Goal: Transaction & Acquisition: Purchase product/service

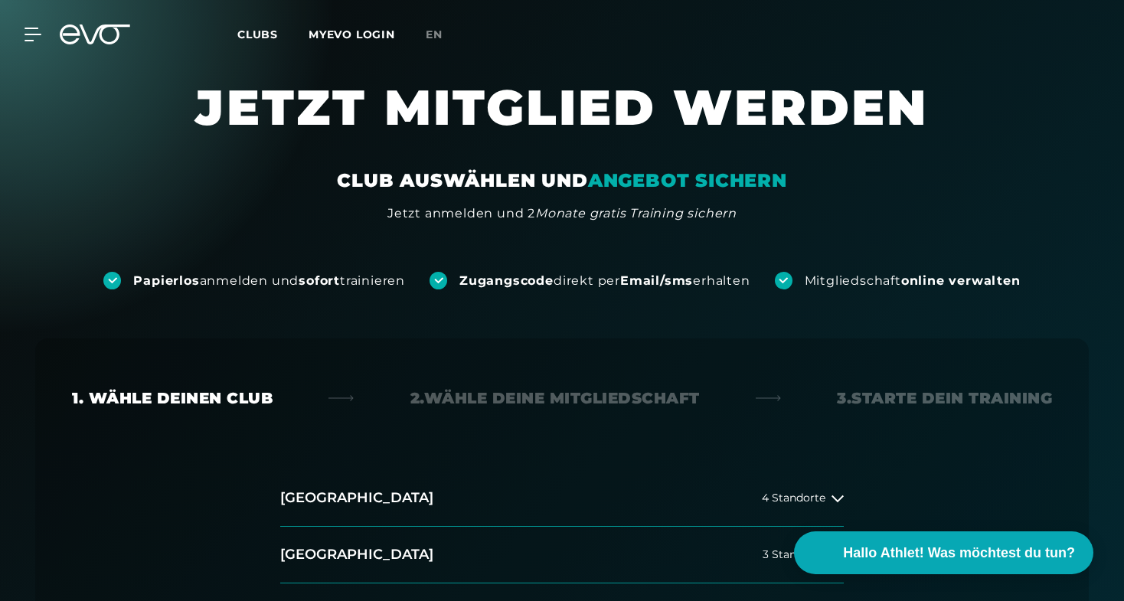
click at [361, 36] on link "MYEVO LOGIN" at bounding box center [352, 35] width 87 height 14
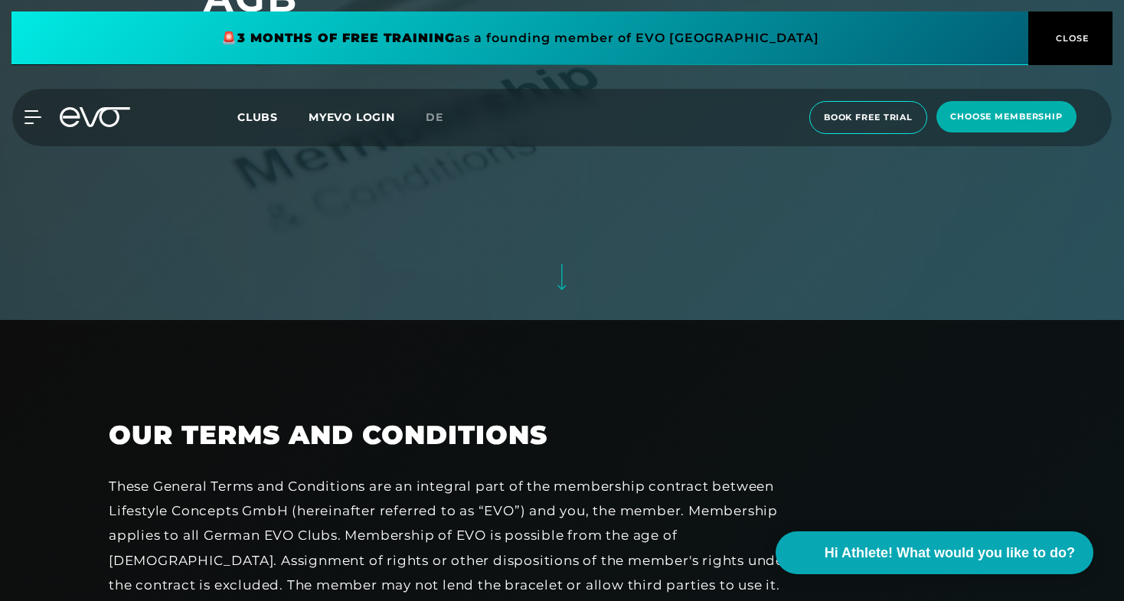
scroll to position [534, 0]
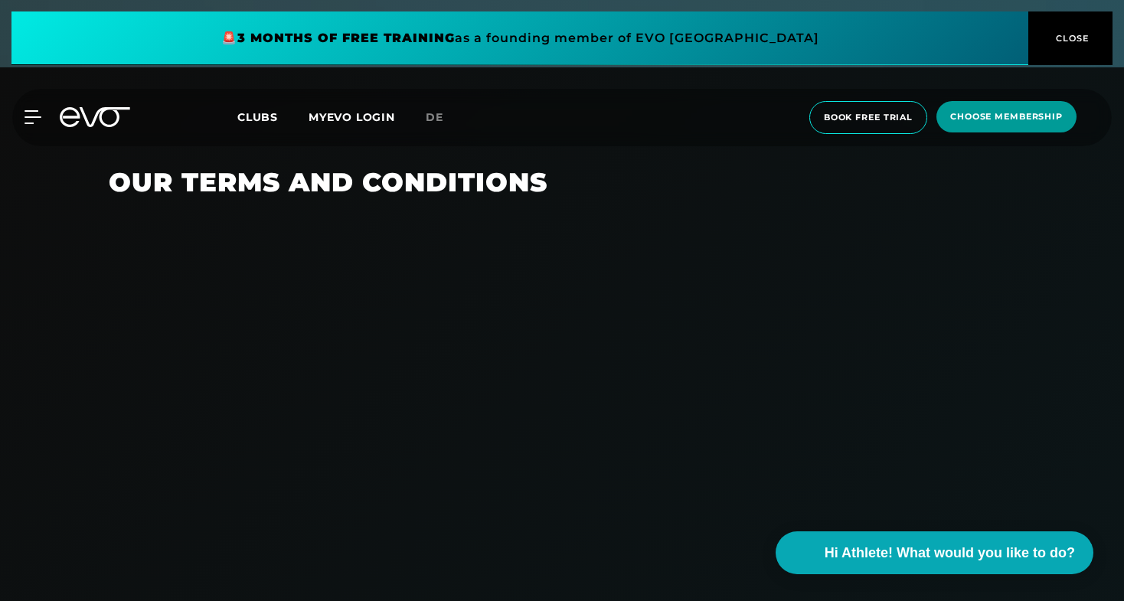
click at [949, 121] on span "choose membership" at bounding box center [1007, 116] width 140 height 31
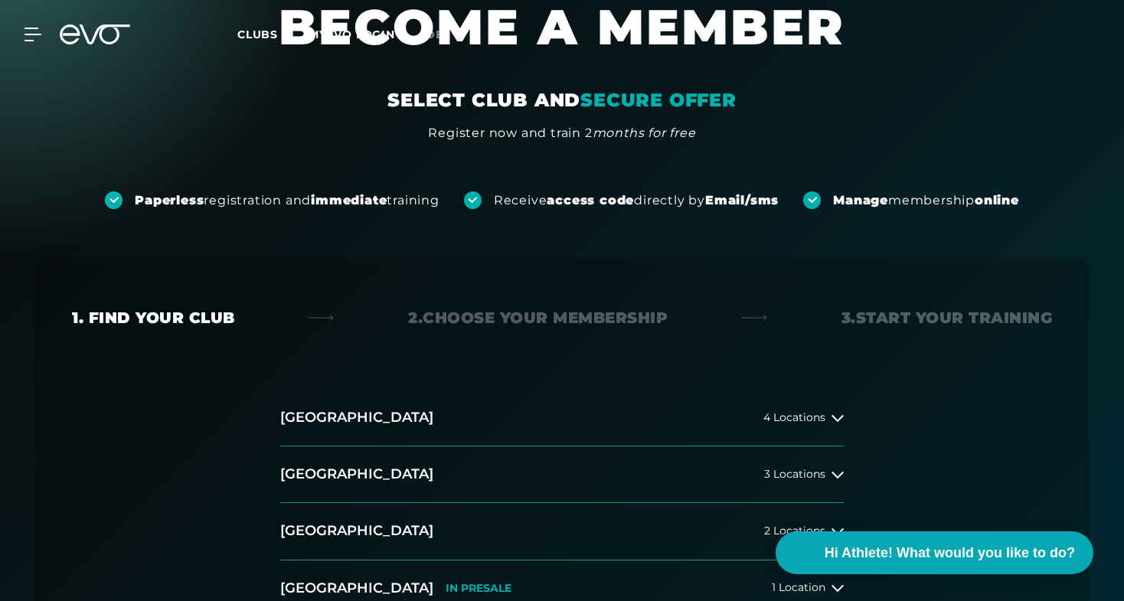
scroll to position [250, 0]
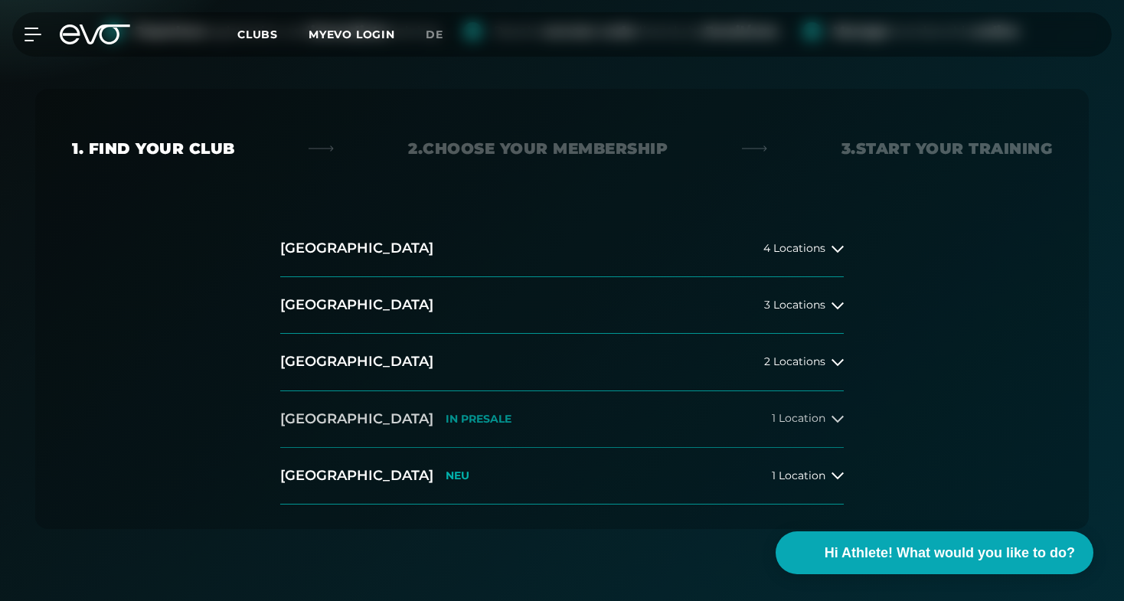
click at [454, 424] on button "[GEOGRAPHIC_DATA] IN [GEOGRAPHIC_DATA] 1 Location" at bounding box center [562, 419] width 564 height 57
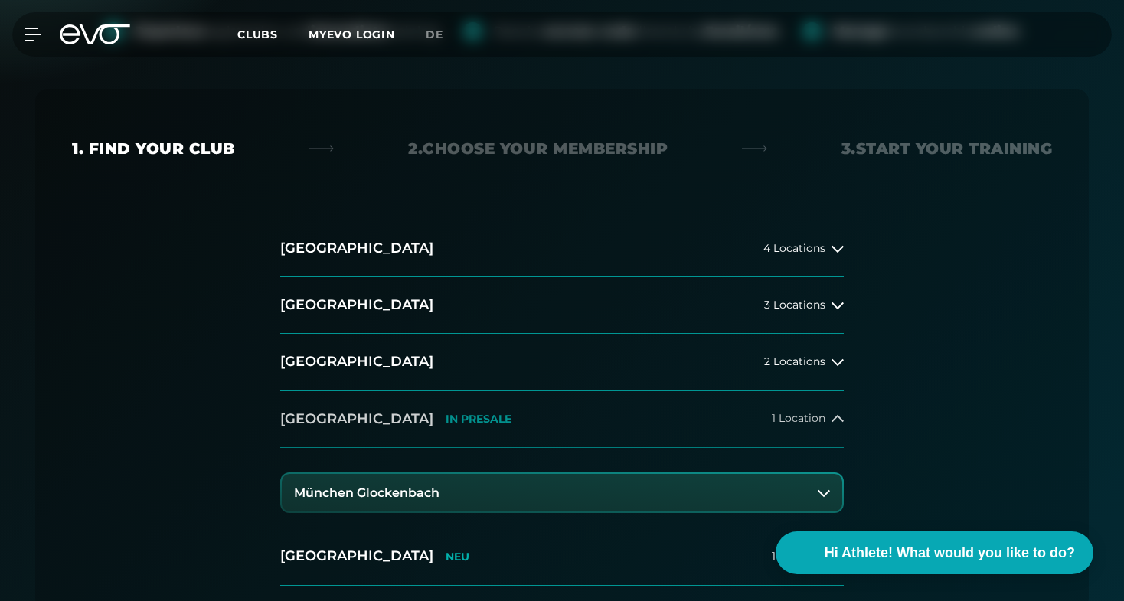
scroll to position [401, 0]
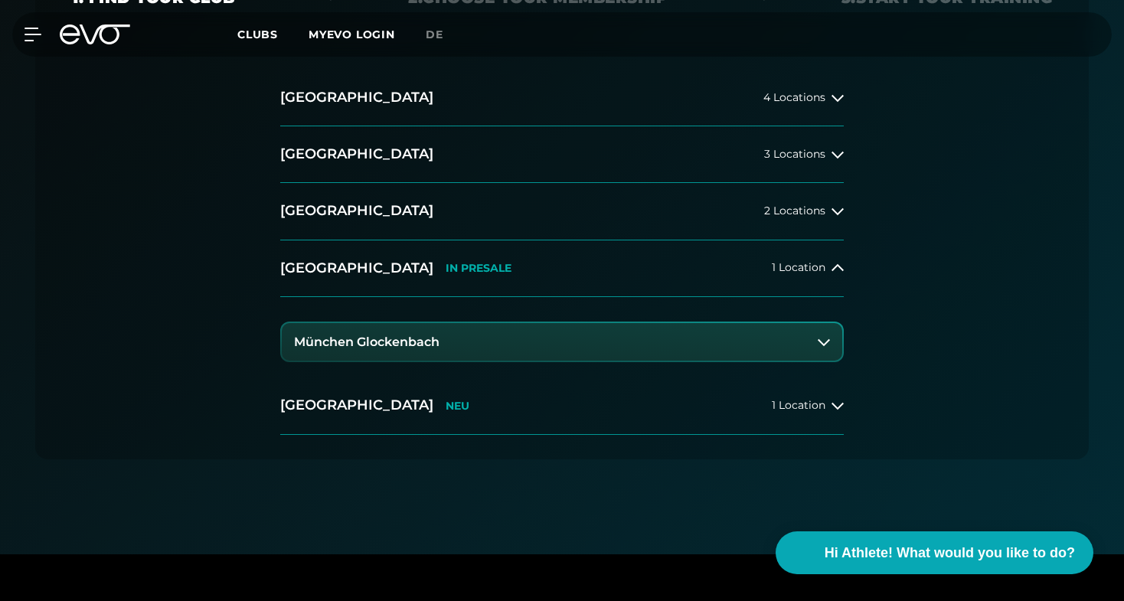
click at [414, 342] on h3 "München Glockenbach" at bounding box center [367, 342] width 146 height 14
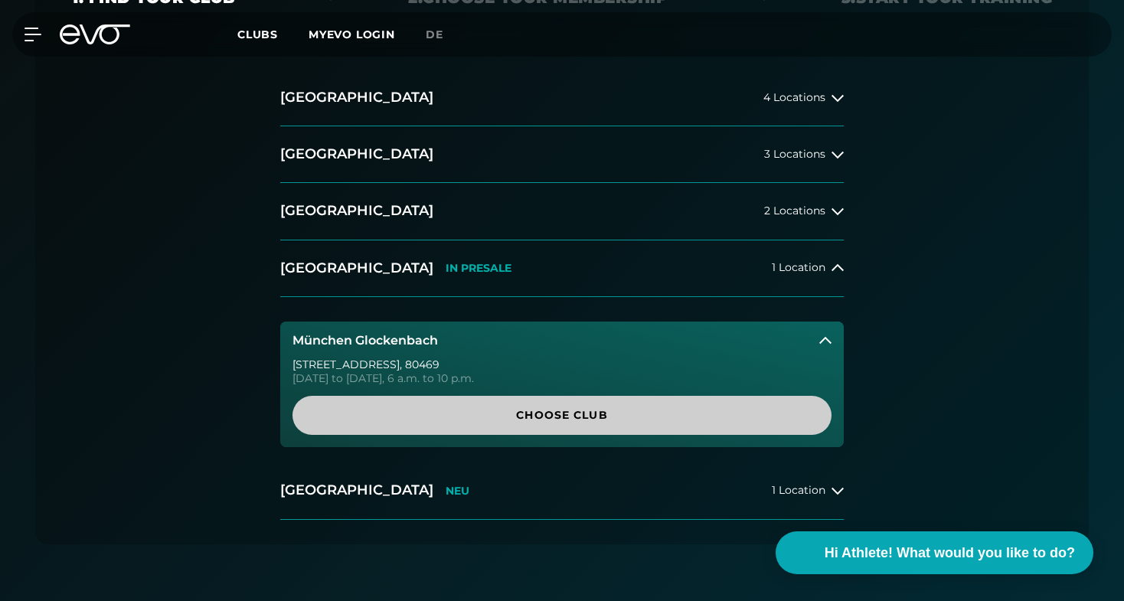
click at [448, 414] on span "Choose Club" at bounding box center [562, 415] width 466 height 16
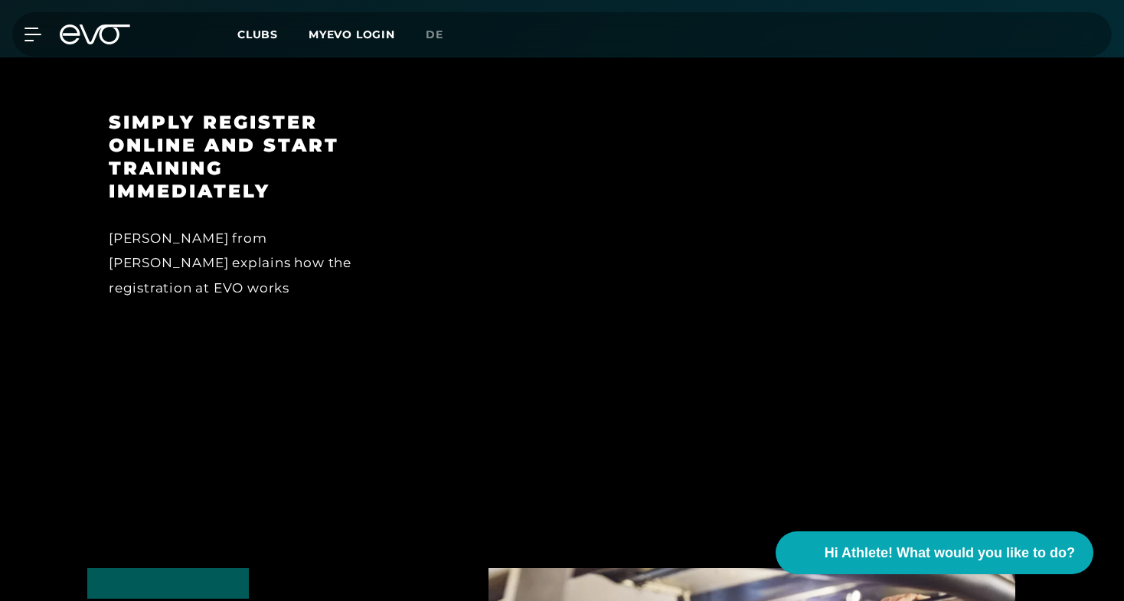
scroll to position [1538, 0]
